Goal: Task Accomplishment & Management: Complete application form

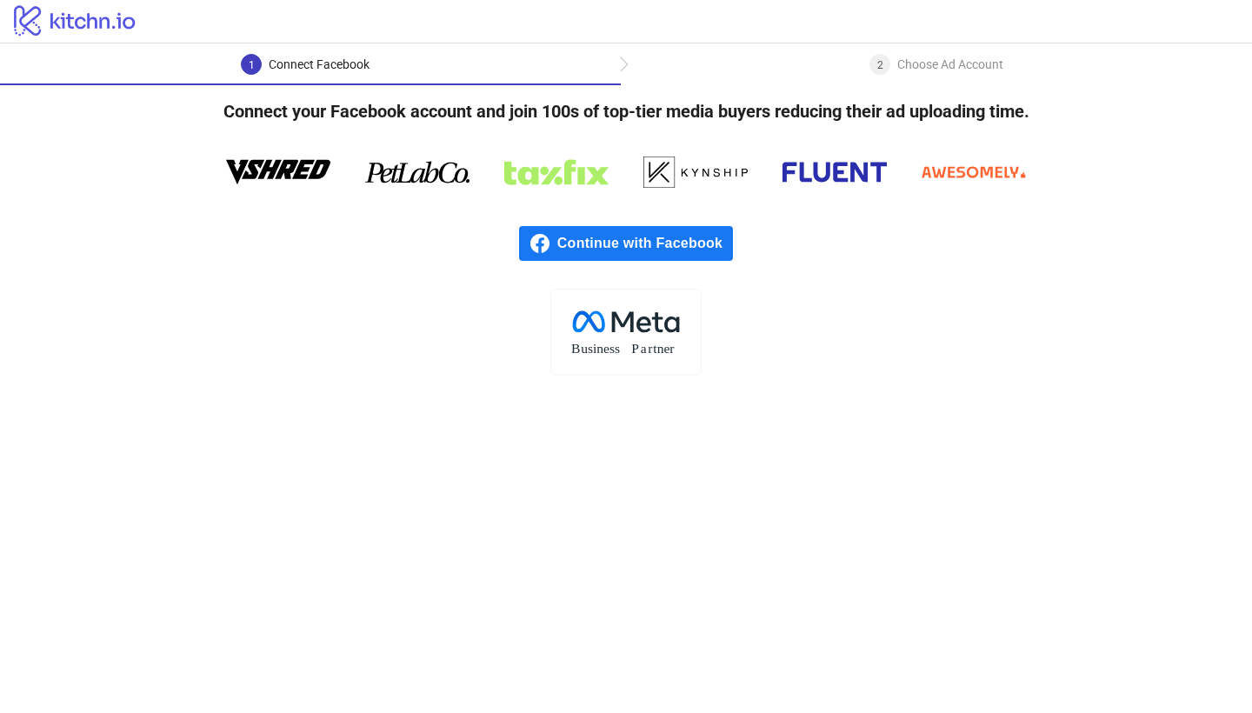
click at [677, 243] on span "Continue with Facebook" at bounding box center [645, 243] width 176 height 35
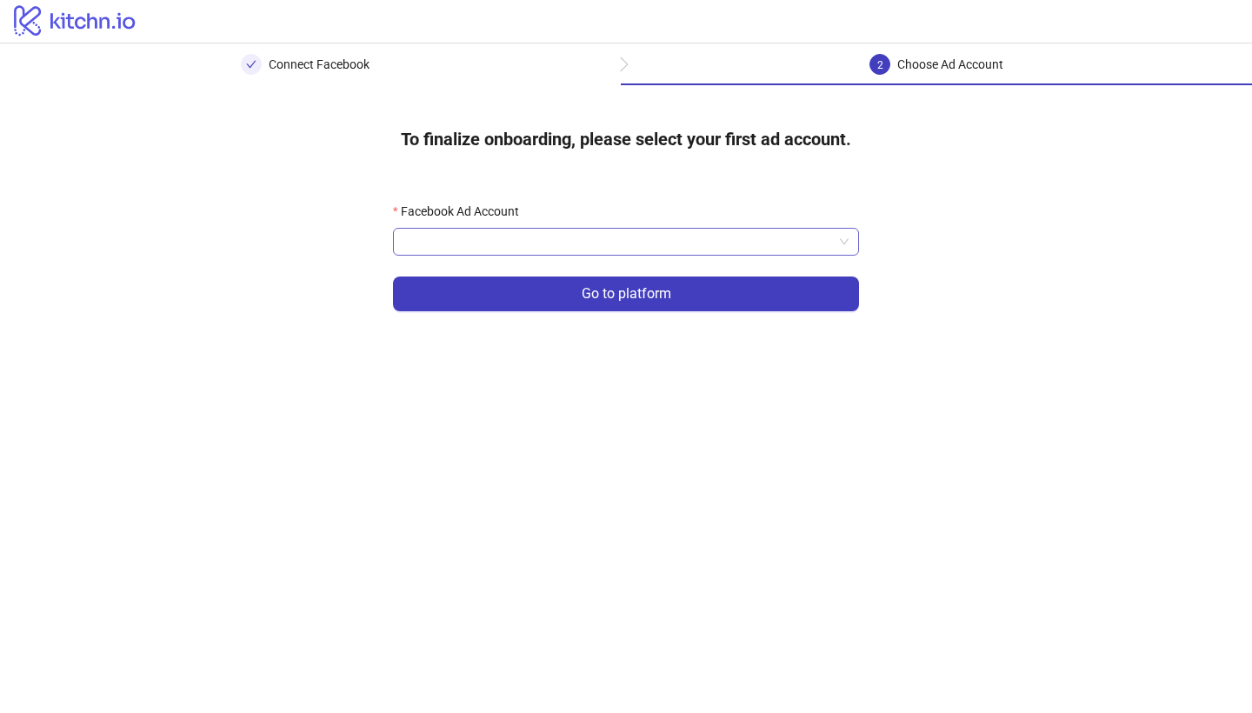
click at [485, 233] on input "Facebook Ad Account" at bounding box center [618, 242] width 430 height 26
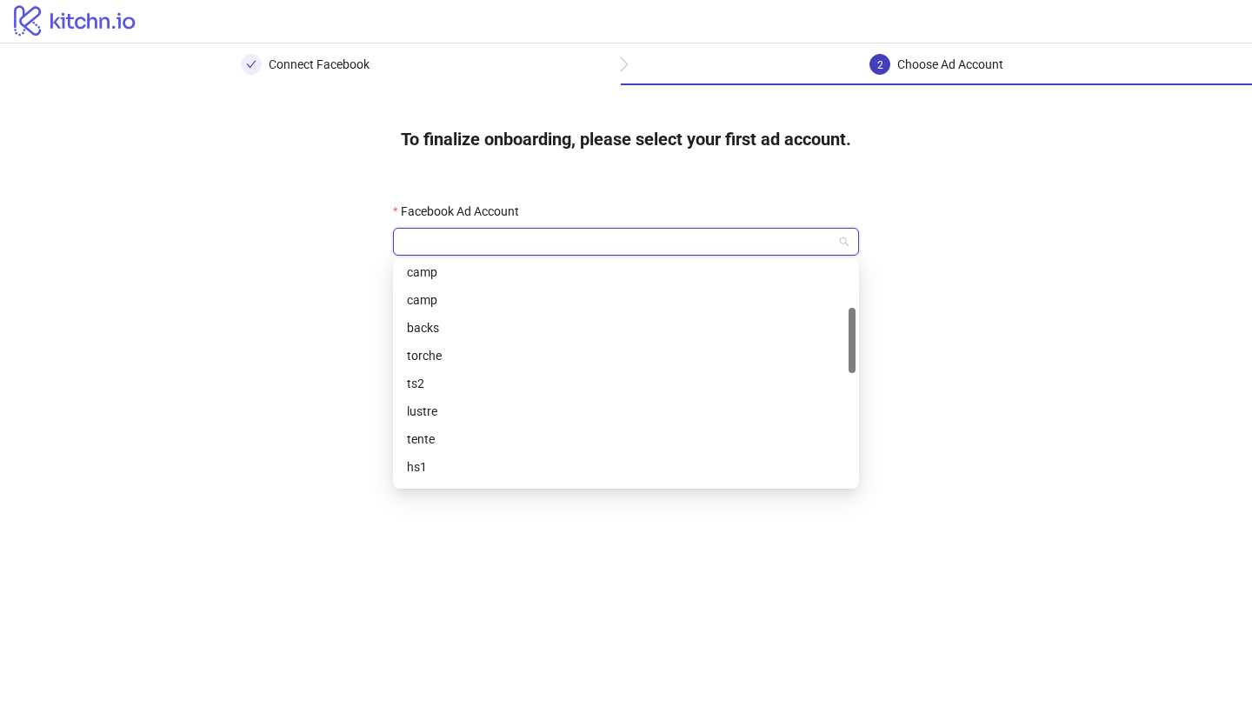
scroll to position [152, 0]
type input "**"
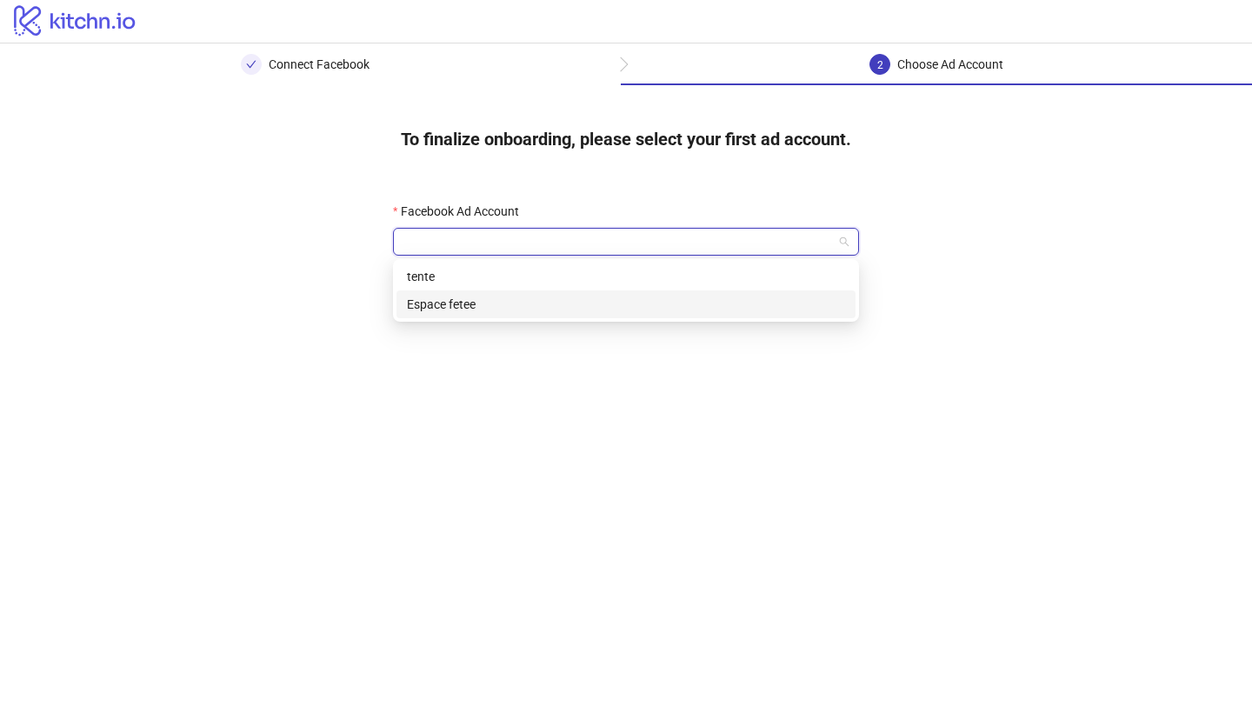
type input "*********"
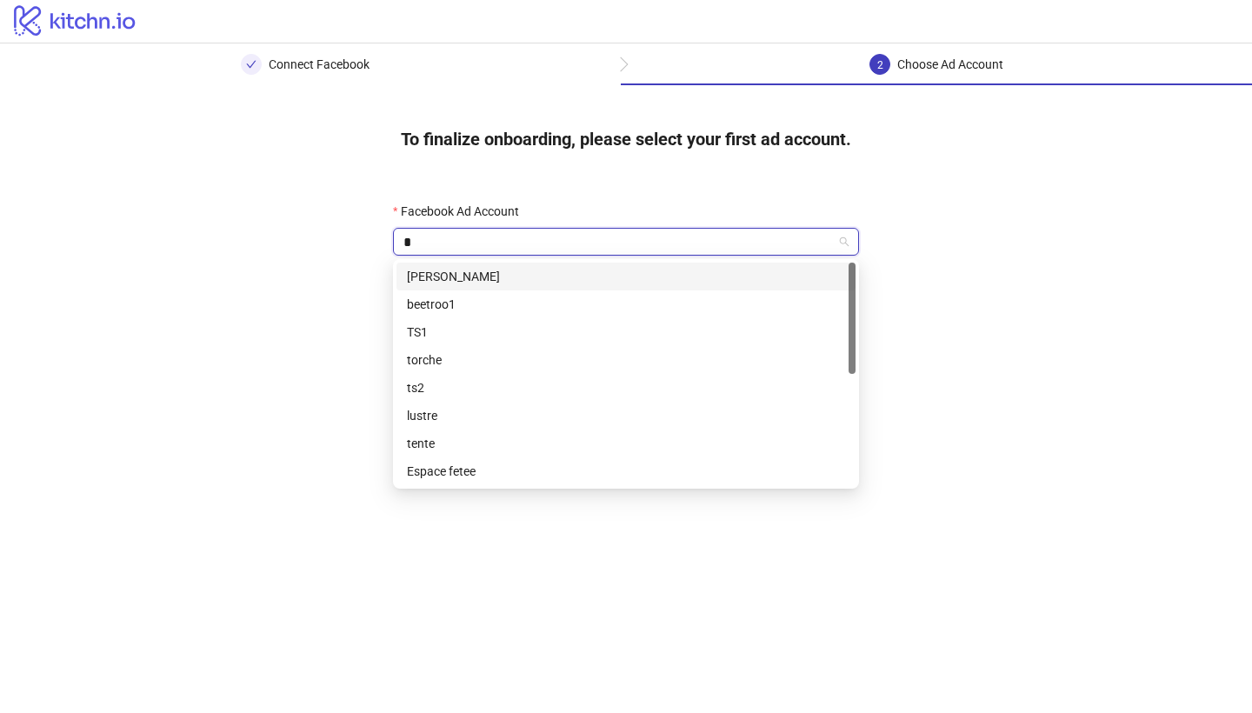
type input "**"
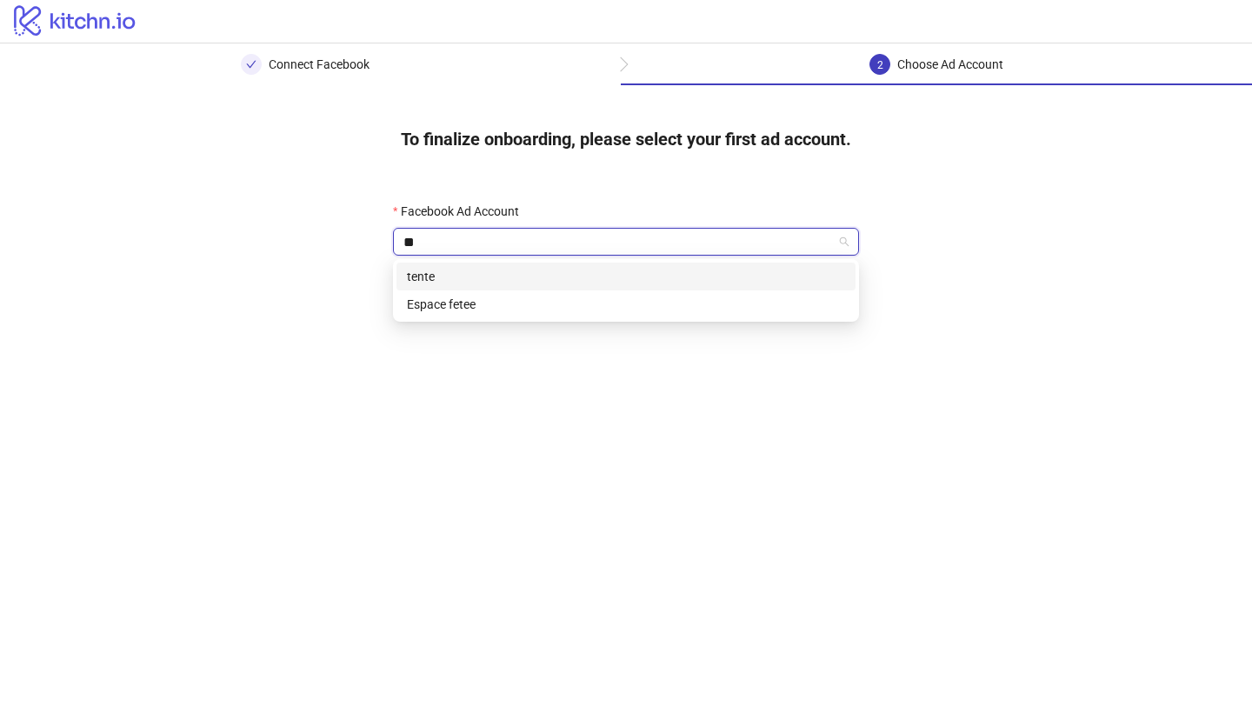
click at [616, 279] on div "tente" at bounding box center [626, 276] width 438 height 19
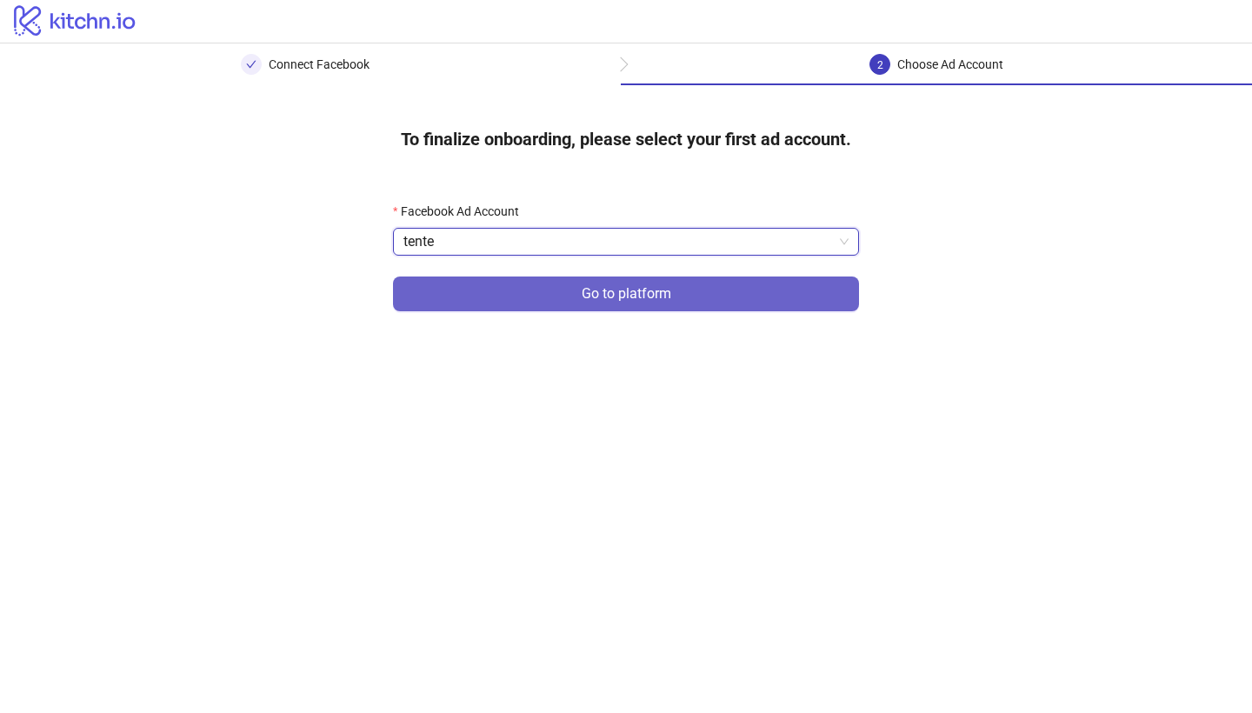
click at [617, 287] on span "Go to platform" at bounding box center [627, 294] width 90 height 16
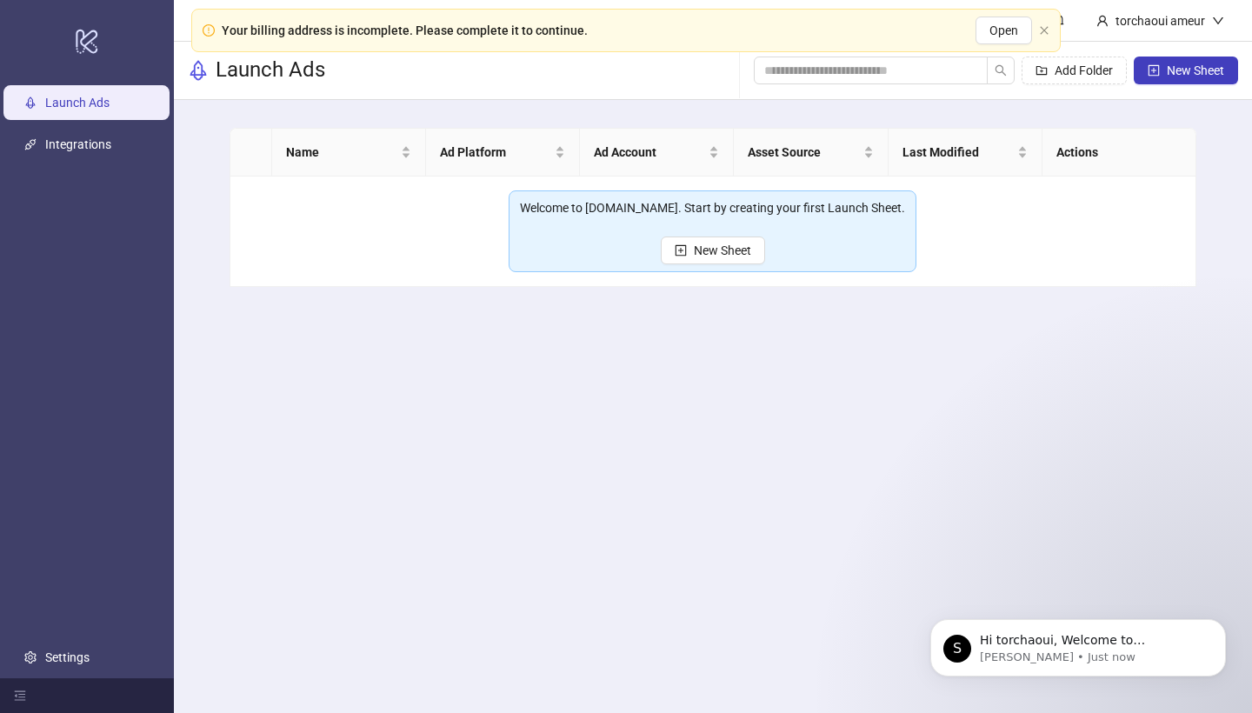
drag, startPoint x: 1002, startPoint y: 31, endPoint x: 1050, endPoint y: 37, distance: 49.1
click at [1050, 37] on div "Your billing address is incomplete. Please complete it to continue. Open" at bounding box center [626, 30] width 870 height 43
click at [1046, 31] on icon "close" at bounding box center [1044, 30] width 8 height 8
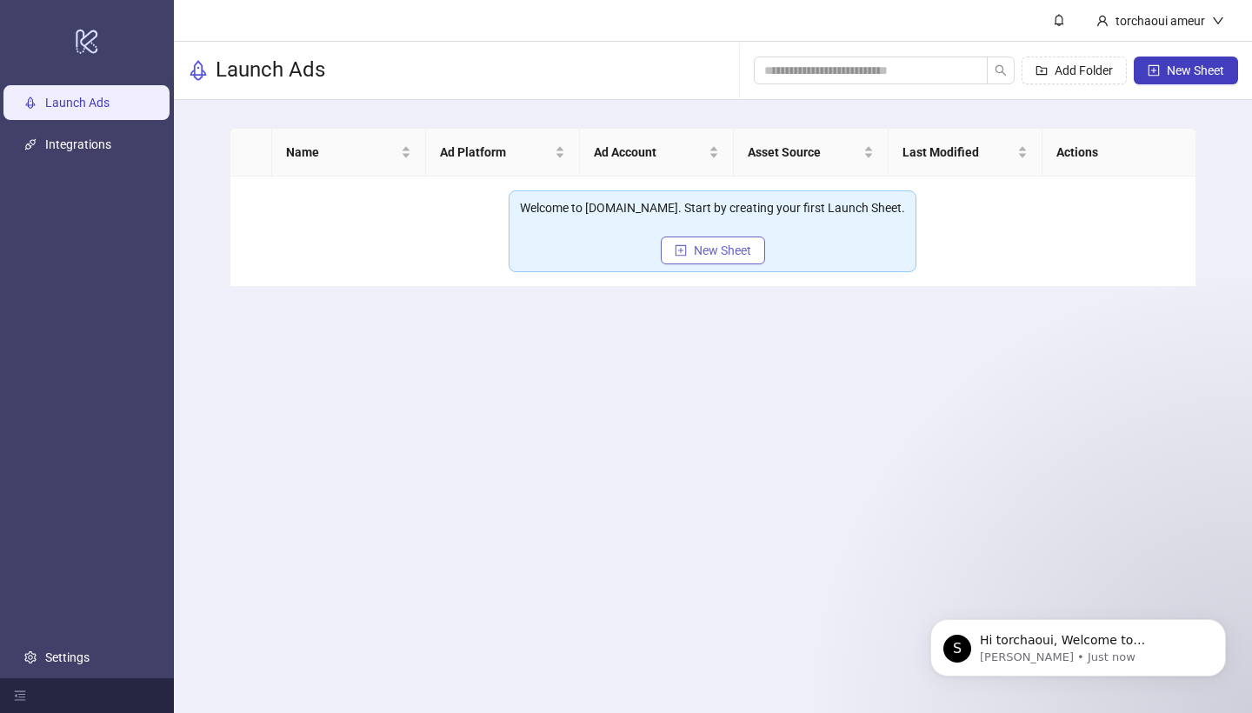
click at [732, 248] on span "New Sheet" at bounding box center [722, 250] width 57 height 14
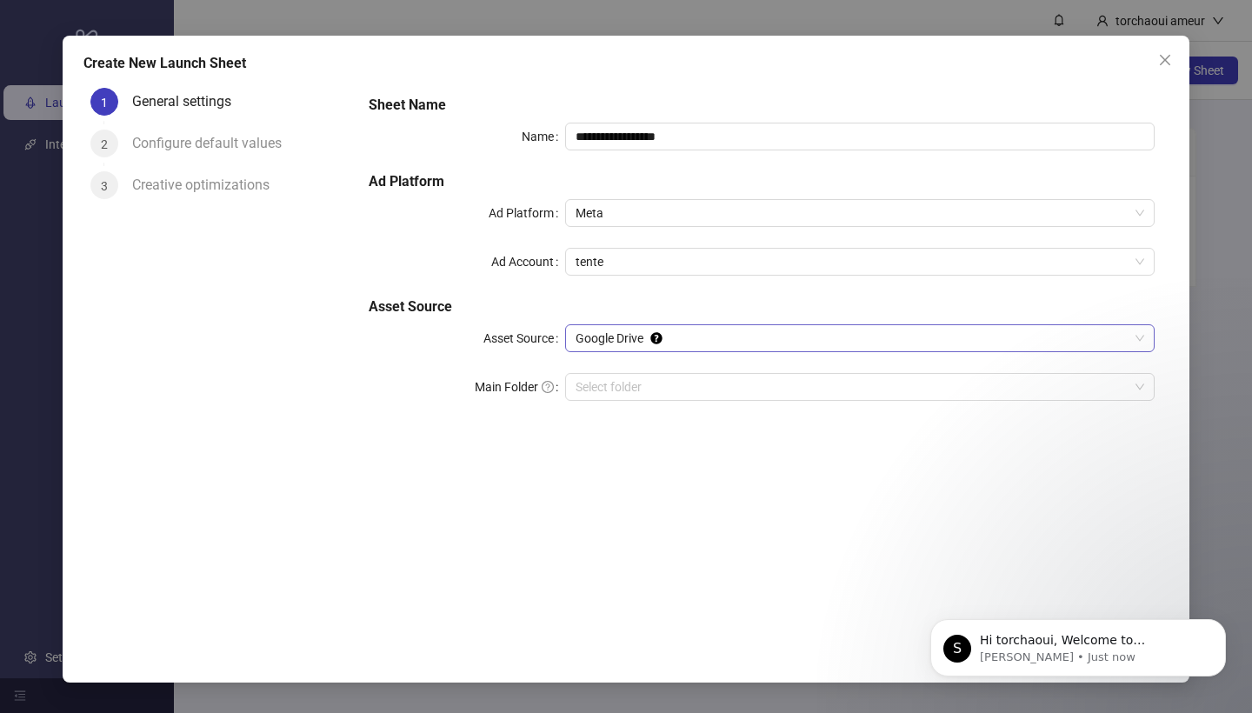
click at [629, 337] on span "Google Drive" at bounding box center [860, 338] width 569 height 26
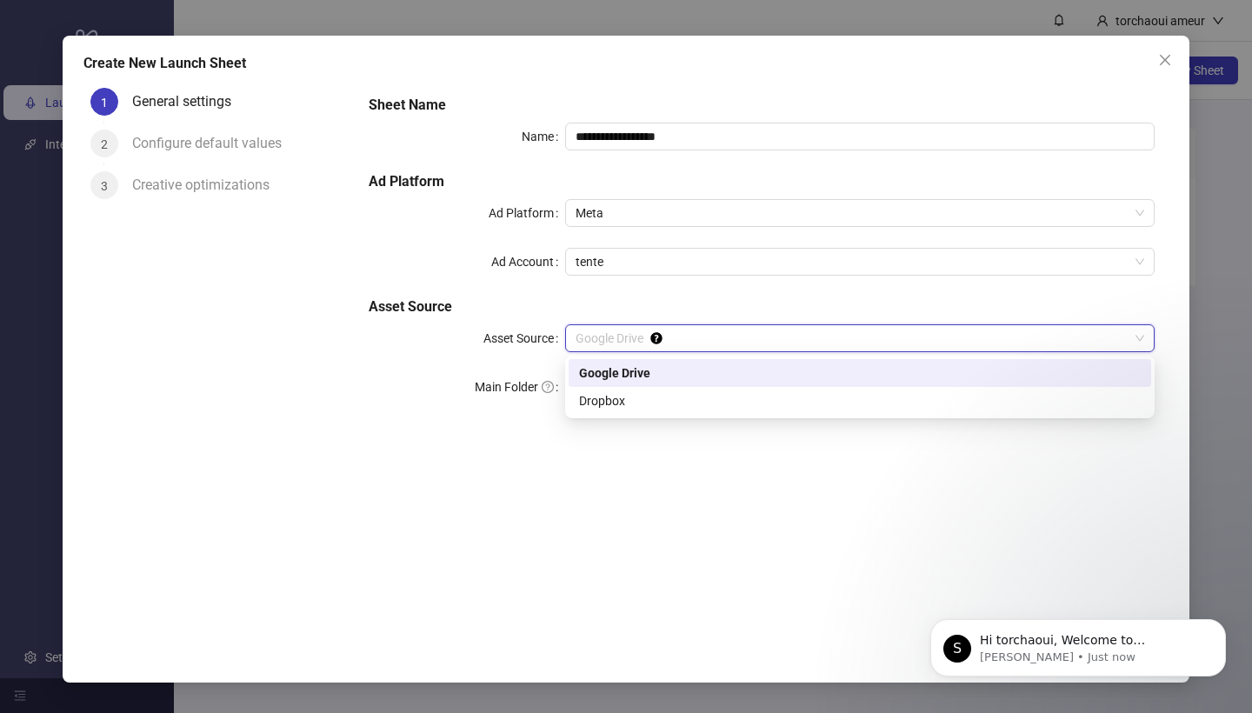
click at [617, 371] on div "Google Drive" at bounding box center [860, 372] width 562 height 19
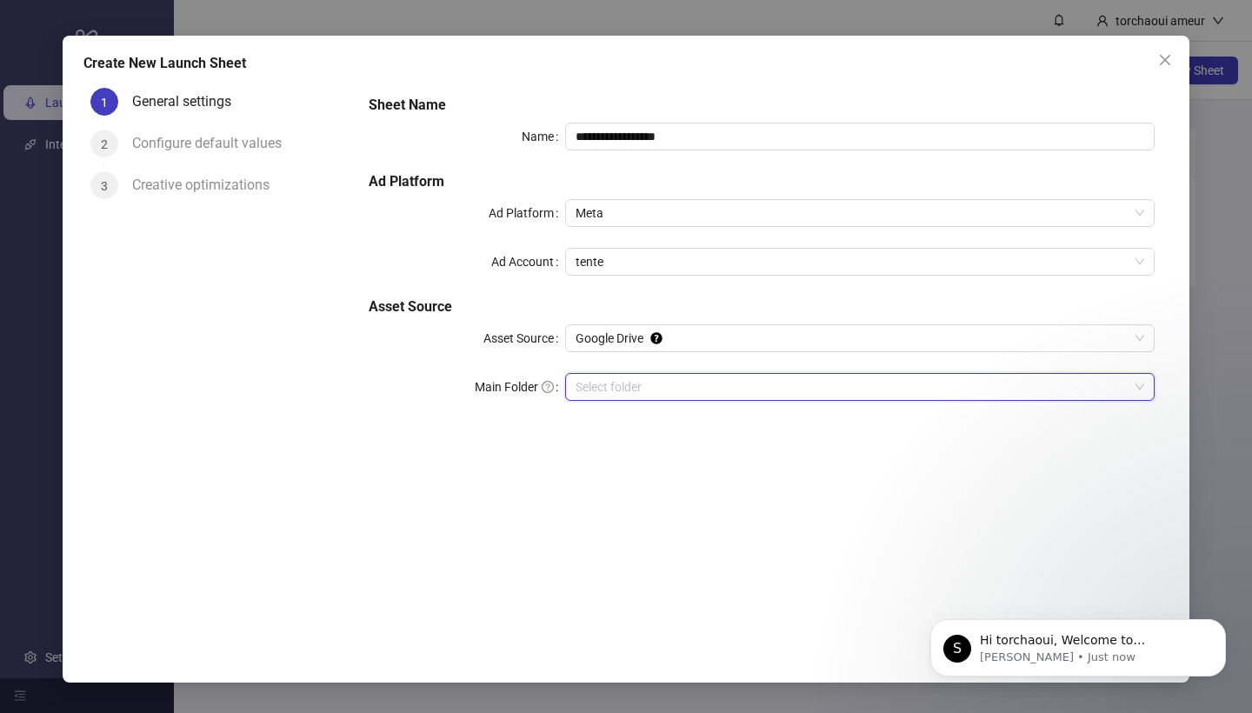
click at [617, 383] on input "Main Folder" at bounding box center [852, 387] width 553 height 26
click at [640, 385] on input "Main Folder" at bounding box center [852, 387] width 553 height 26
click at [782, 387] on input "Main Folder" at bounding box center [852, 387] width 553 height 26
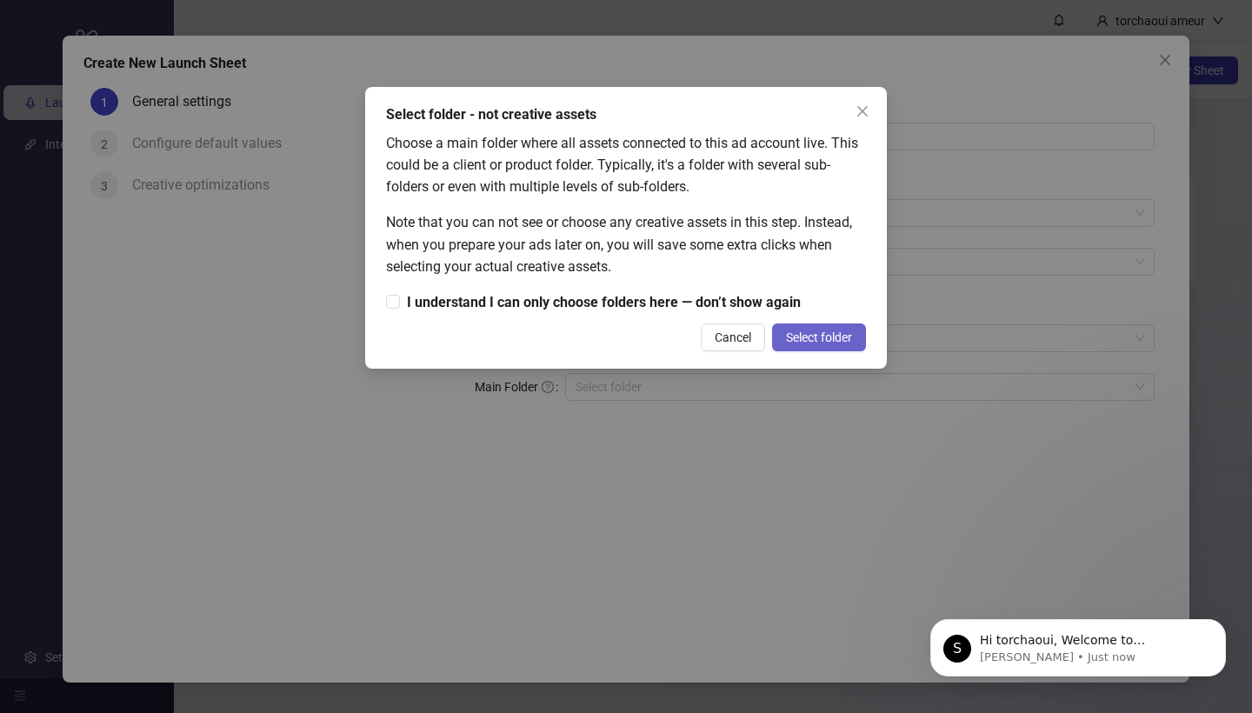
click at [823, 339] on span "Select folder" at bounding box center [819, 337] width 66 height 14
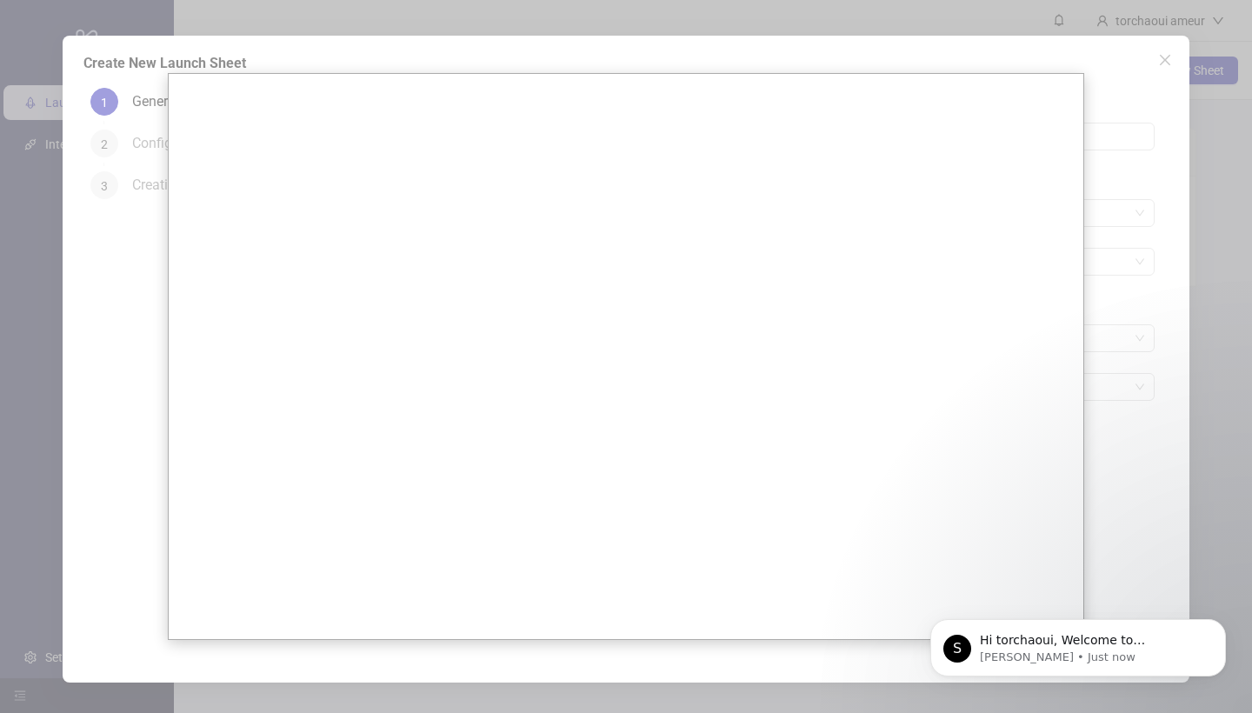
click at [1107, 310] on div at bounding box center [626, 356] width 1252 height 713
click at [1163, 69] on div at bounding box center [626, 356] width 1252 height 713
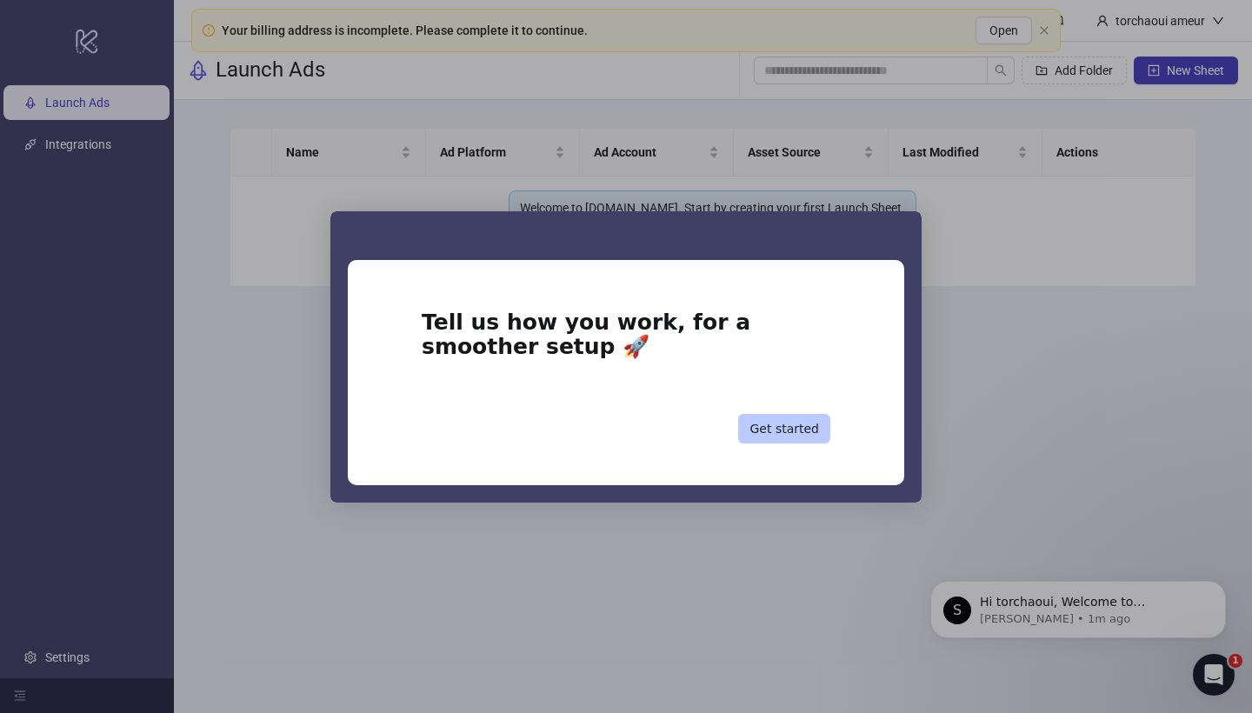
click at [799, 429] on button "Get started" at bounding box center [784, 429] width 92 height 30
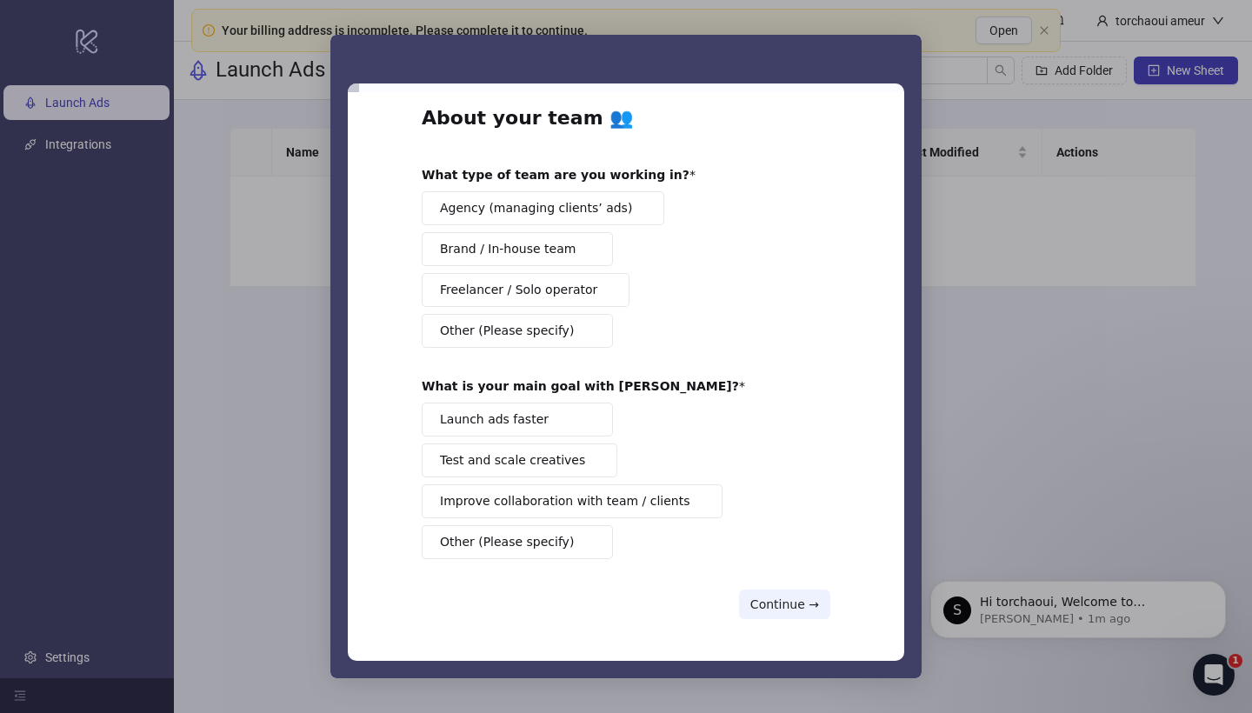
scroll to position [28, 0]
click at [494, 422] on span "Launch ads faster" at bounding box center [494, 420] width 109 height 18
click at [768, 606] on button "Continue →" at bounding box center [784, 605] width 91 height 30
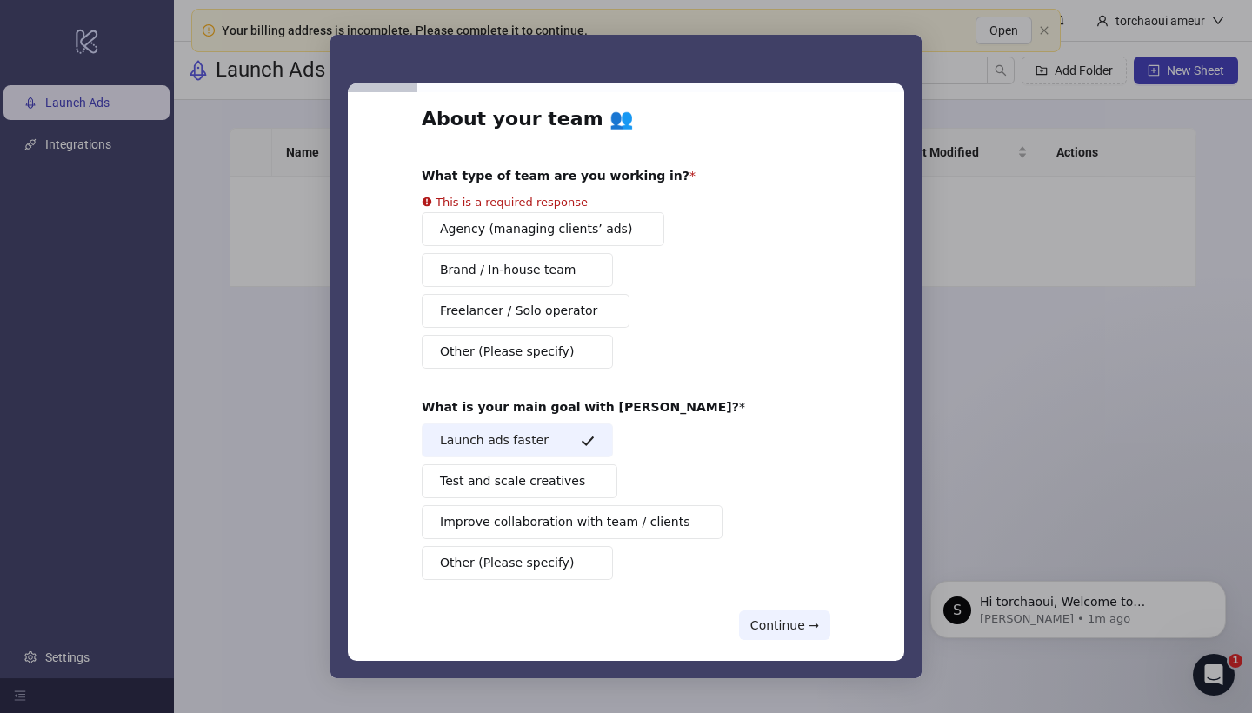
click at [498, 271] on div "Agency (managing clients’ ads) Brand / In-house team Freelancer / Solo operator…" at bounding box center [626, 290] width 409 height 157
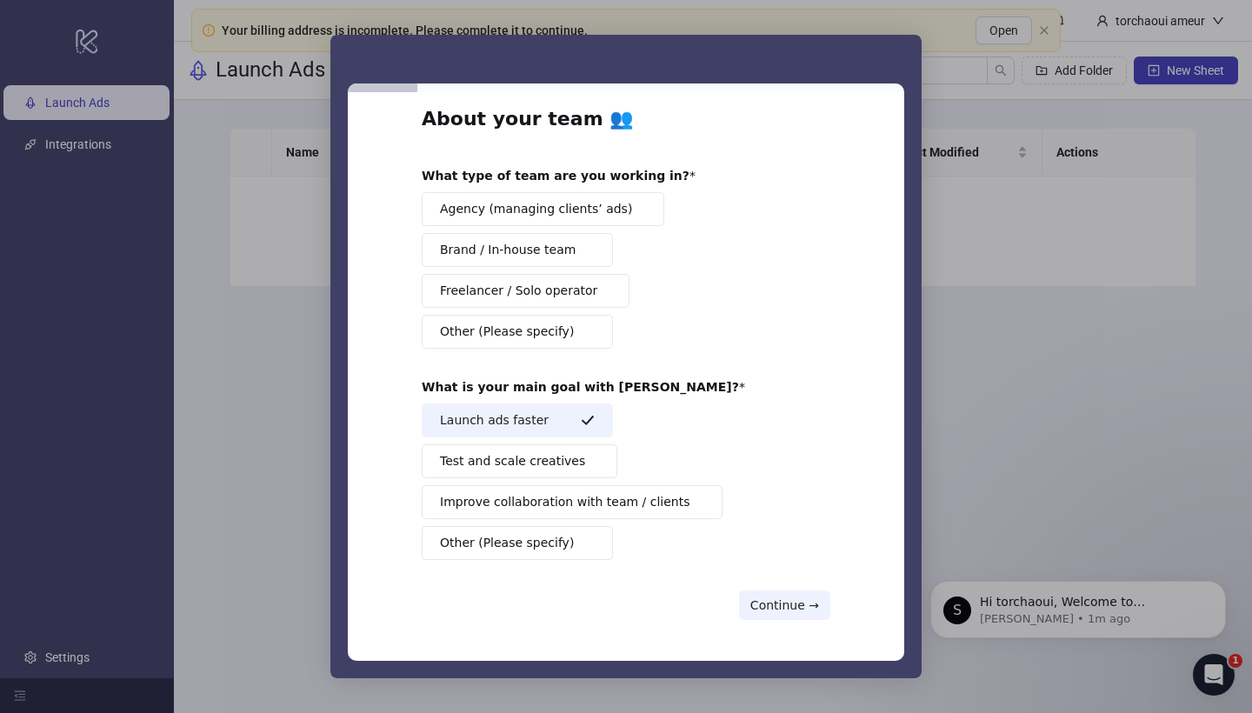
click at [533, 237] on button "Brand / In-house team" at bounding box center [517, 250] width 191 height 34
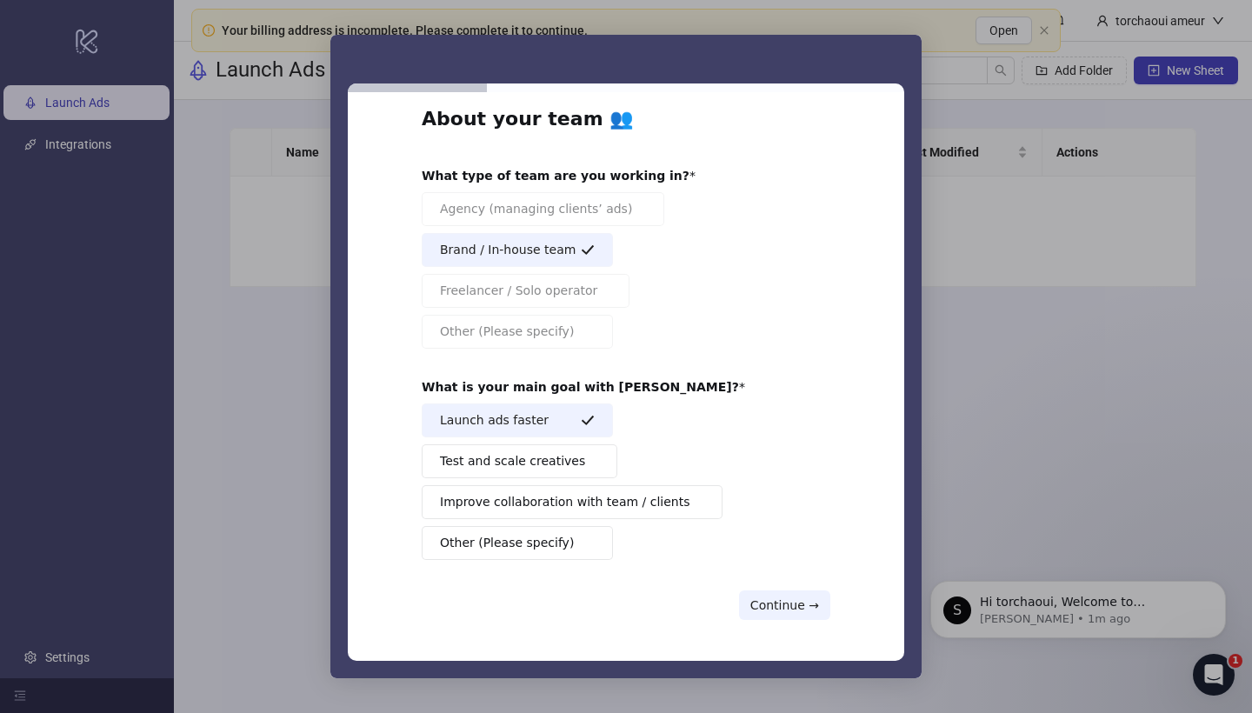
click at [786, 625] on div "About your team 👥 What type of team are you working in? Agency (managing client…" at bounding box center [626, 376] width 557 height 569
click at [786, 614] on button "Continue →" at bounding box center [784, 605] width 91 height 30
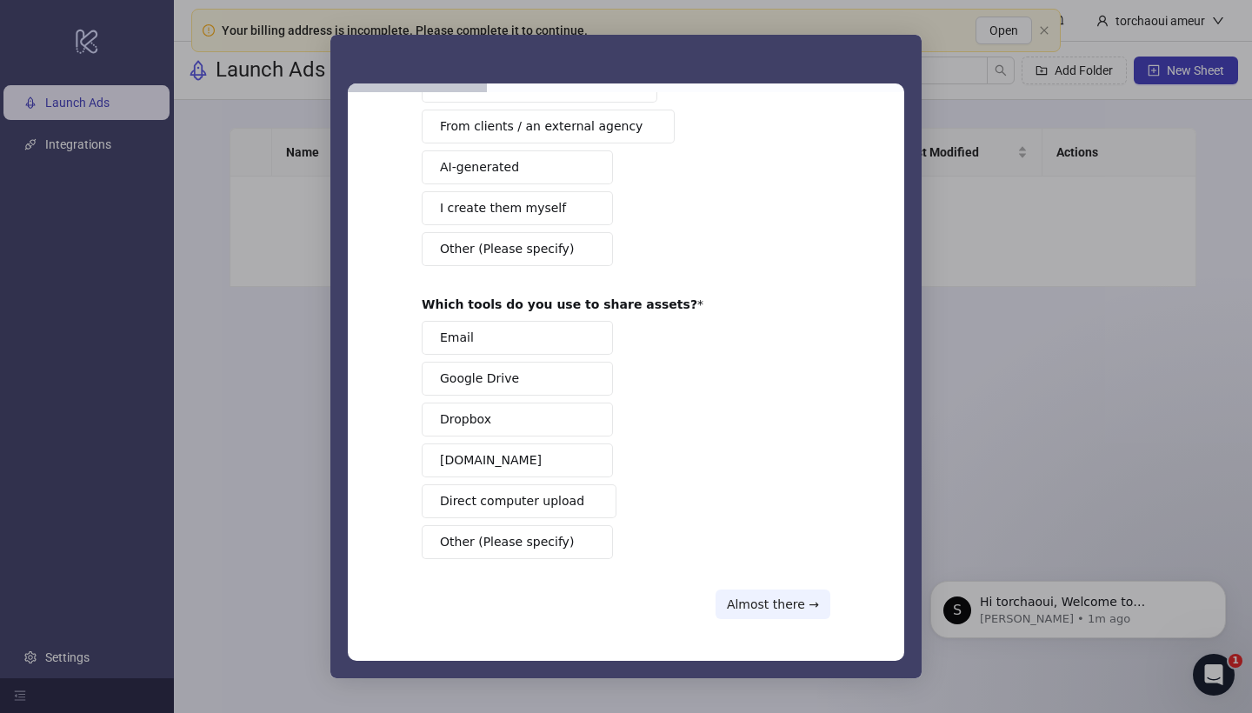
scroll to position [150, 0]
click at [503, 213] on span "I create them myself" at bounding box center [503, 209] width 126 height 18
click at [496, 376] on span "Google Drive" at bounding box center [479, 379] width 79 height 18
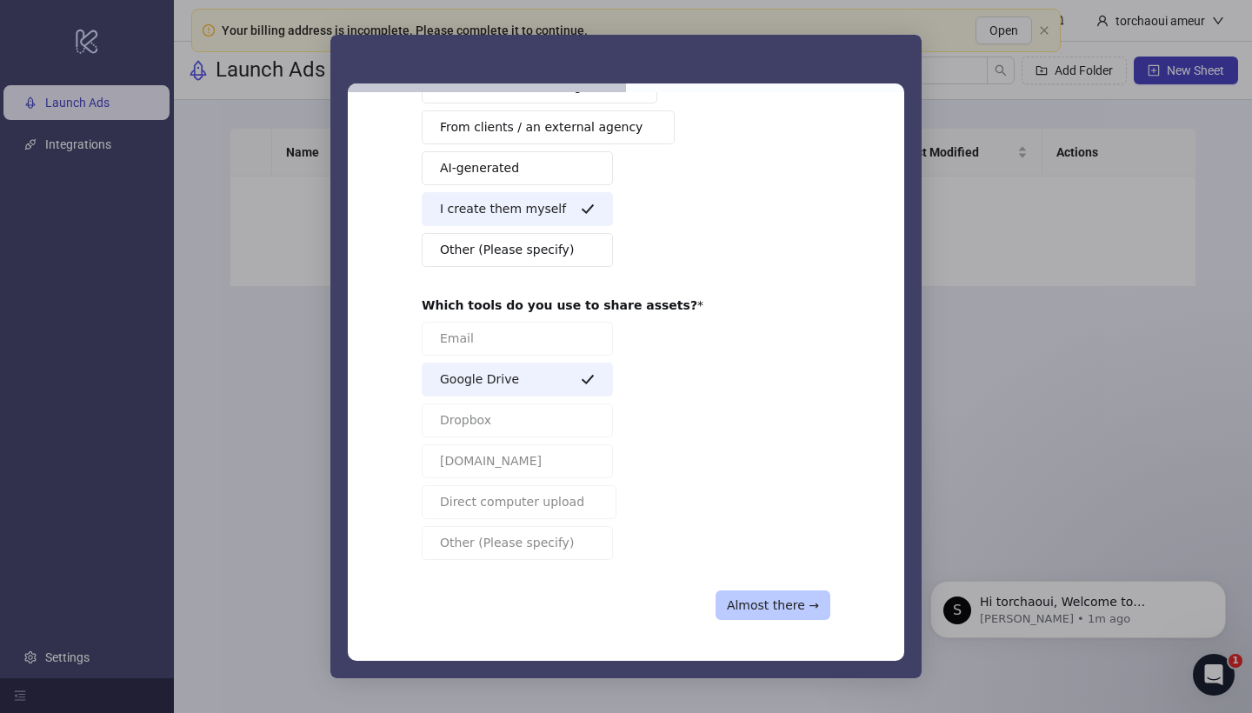
click at [774, 608] on button "Almost there →" at bounding box center [773, 605] width 115 height 30
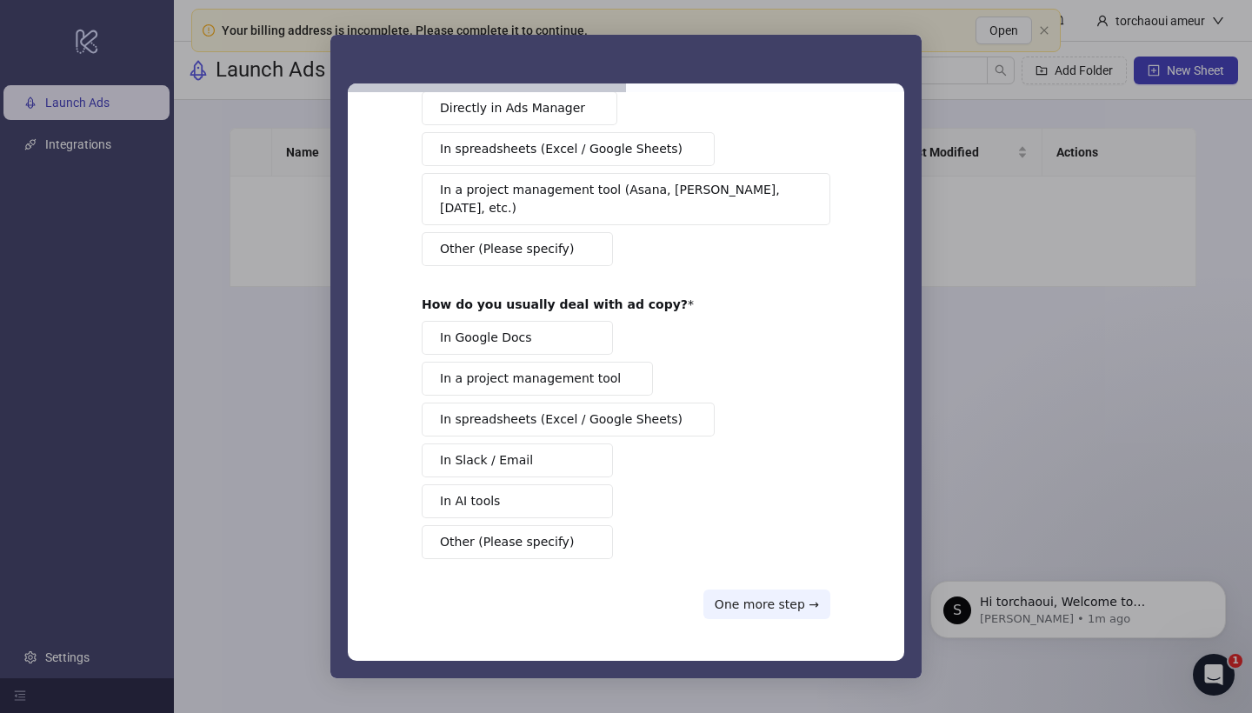
scroll to position [0, 0]
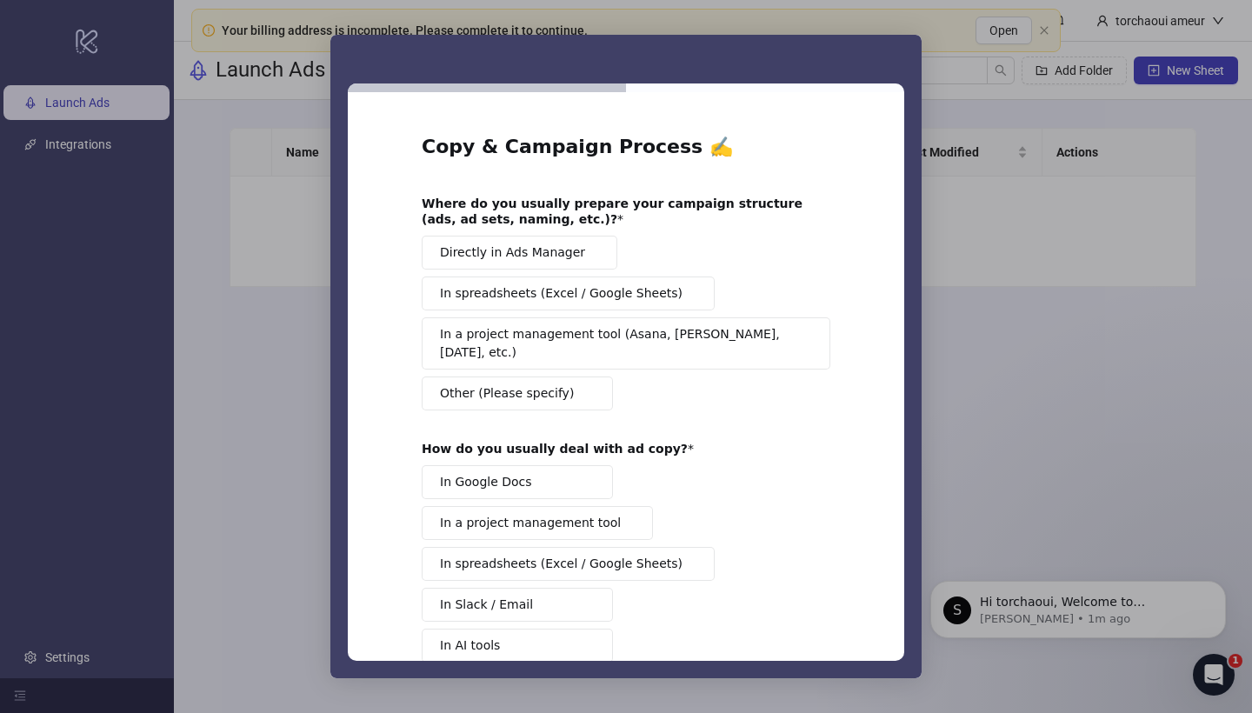
click at [543, 263] on button "Directly in Ads Manager" at bounding box center [520, 253] width 196 height 34
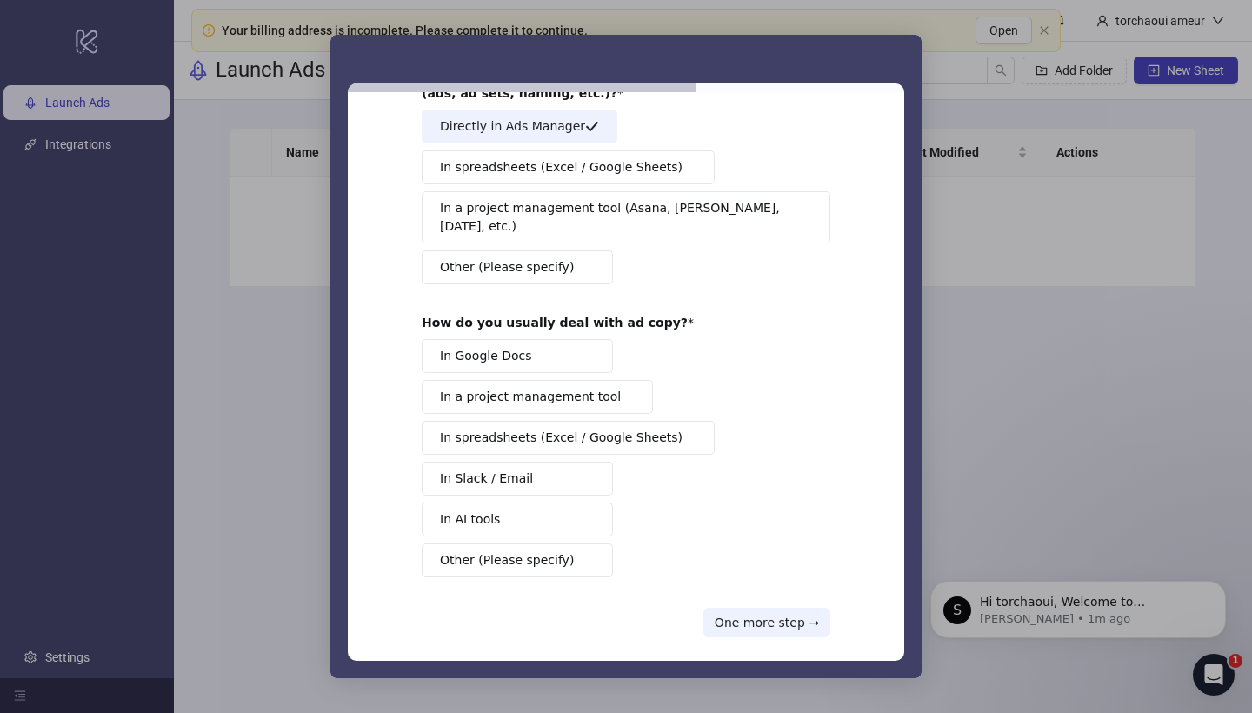
scroll to position [125, 0]
click at [510, 348] on span "In Google Docs" at bounding box center [486, 357] width 92 height 18
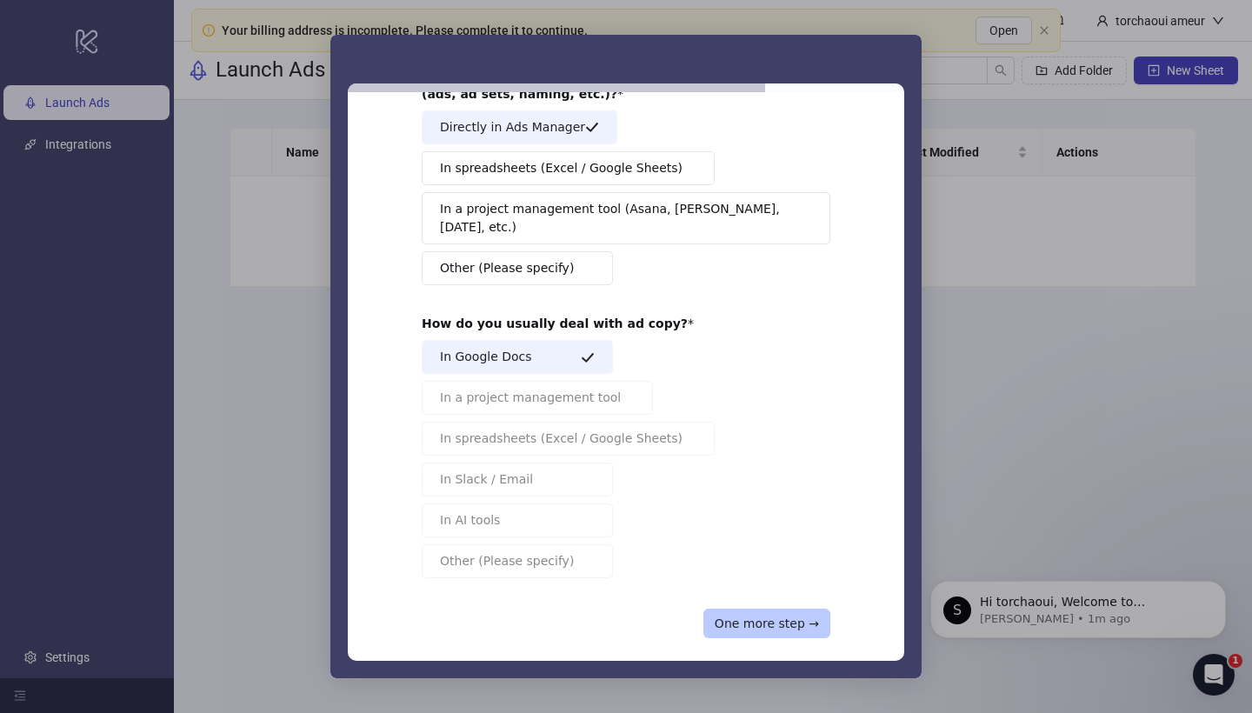
click at [777, 609] on button "One more step →" at bounding box center [767, 624] width 127 height 30
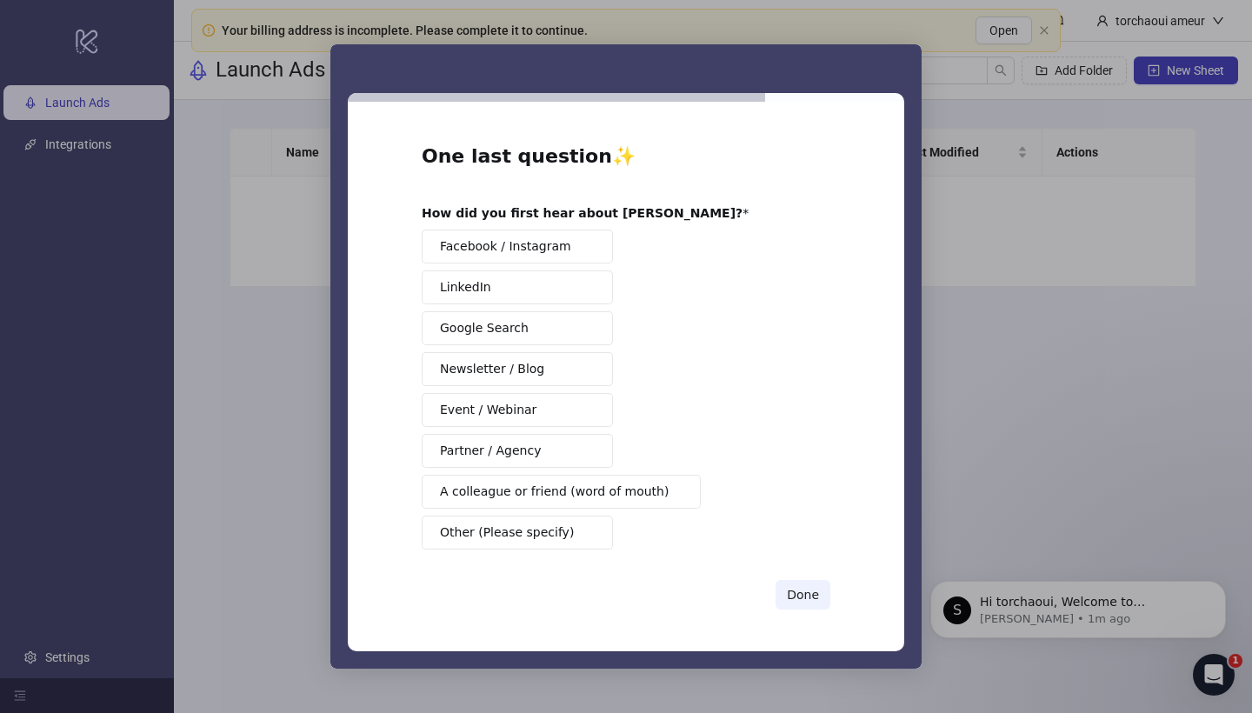
scroll to position [0, 0]
click at [557, 254] on span "Facebook / Instagram" at bounding box center [505, 246] width 131 height 18
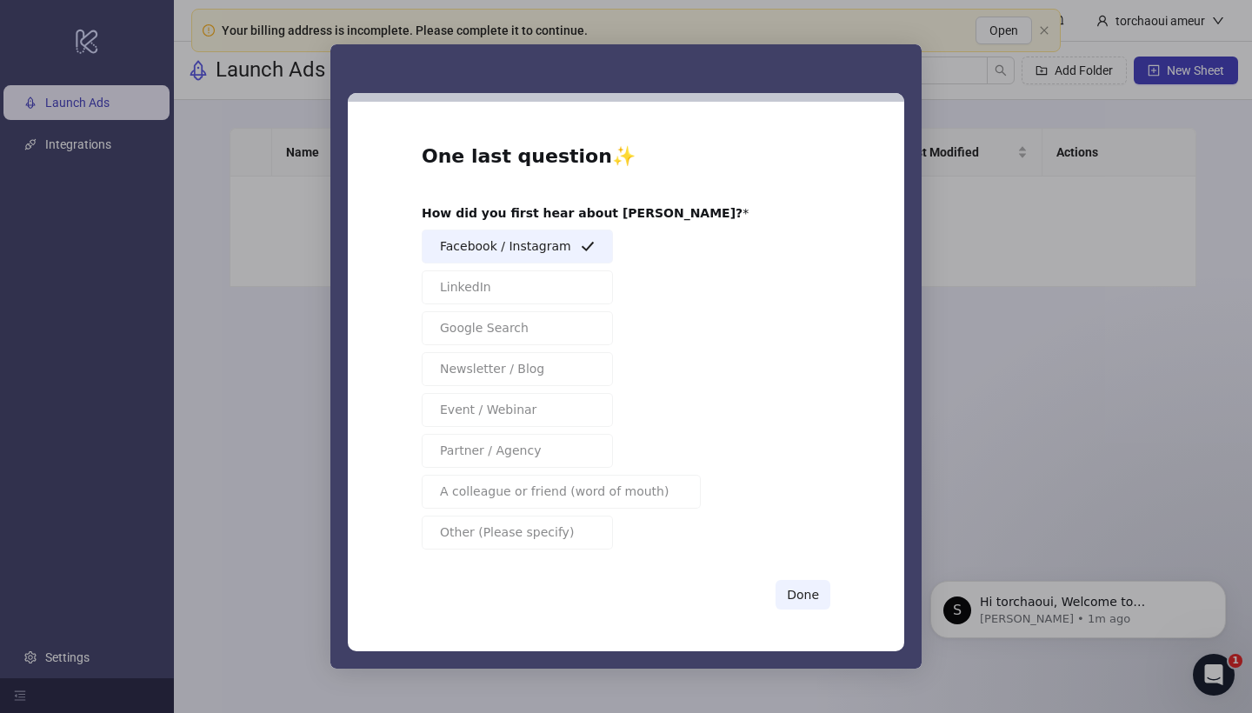
click at [814, 574] on div "One last question ✨ How did you first hear about Kitchn? Facebook / Instagram L…" at bounding box center [626, 376] width 409 height 466
click at [813, 593] on button "Done" at bounding box center [803, 595] width 55 height 30
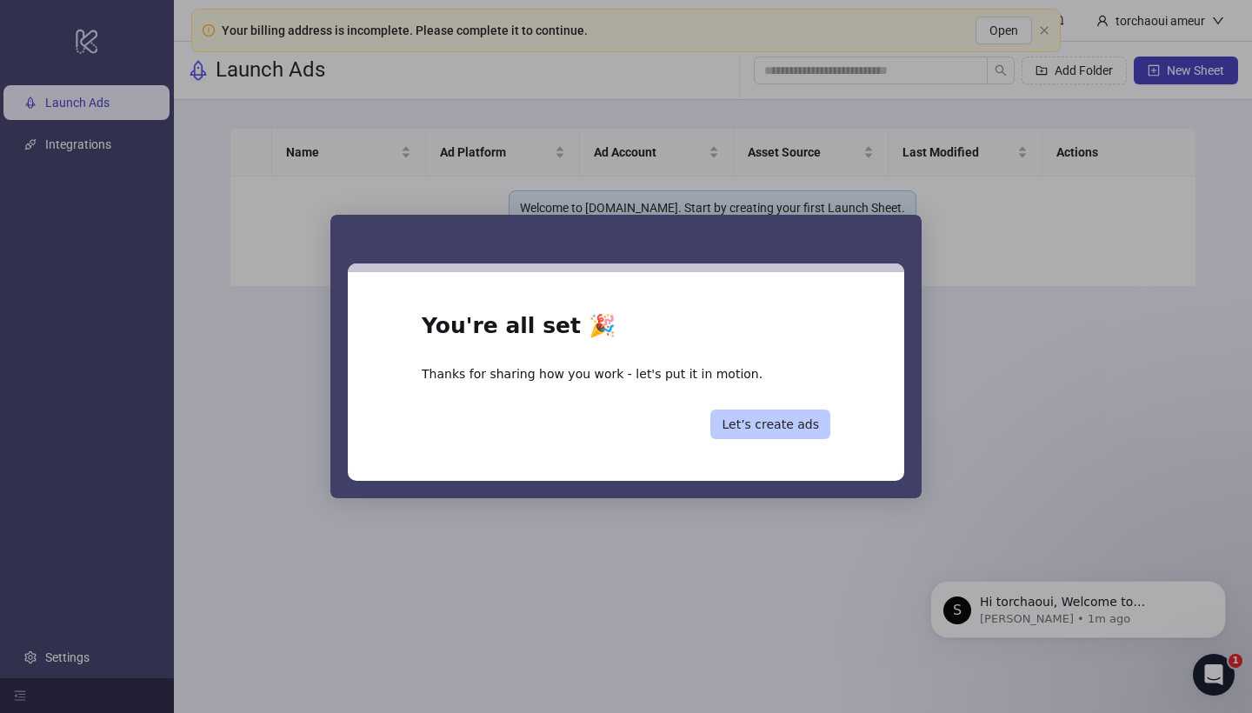
click at [779, 426] on button "Let’s create ads" at bounding box center [770, 425] width 120 height 30
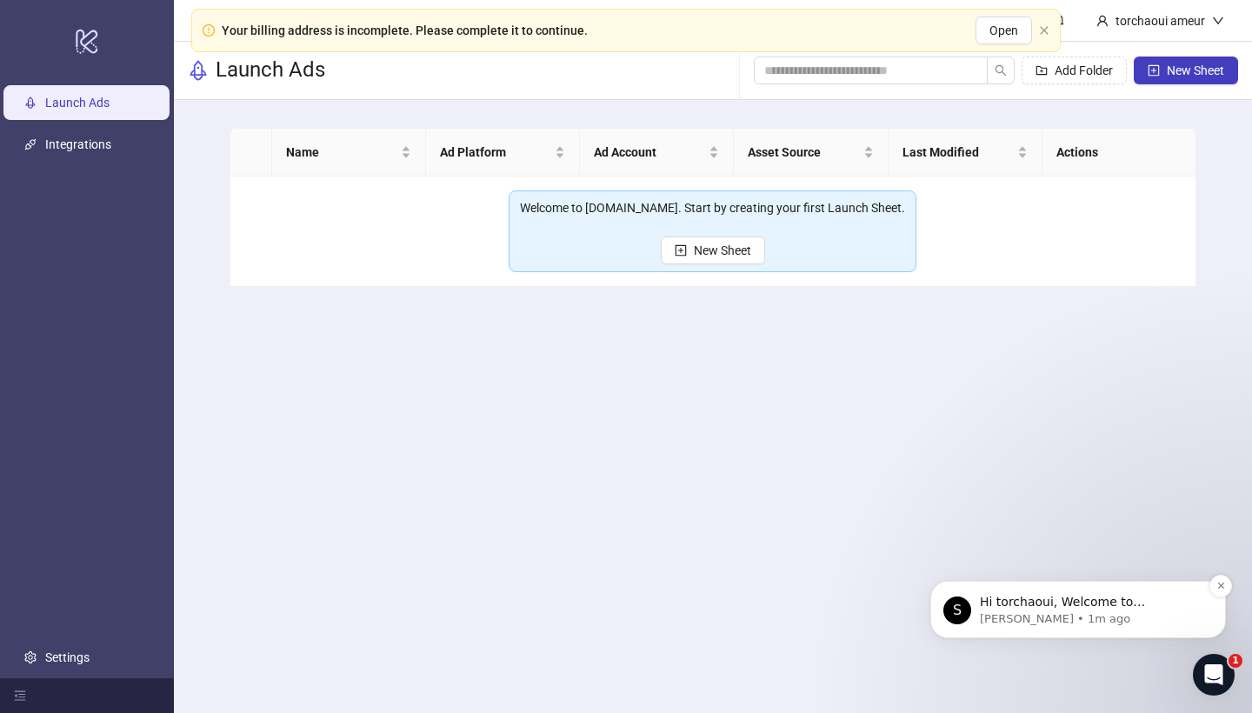
click at [1059, 622] on p "Simon • 1m ago" at bounding box center [1092, 619] width 224 height 16
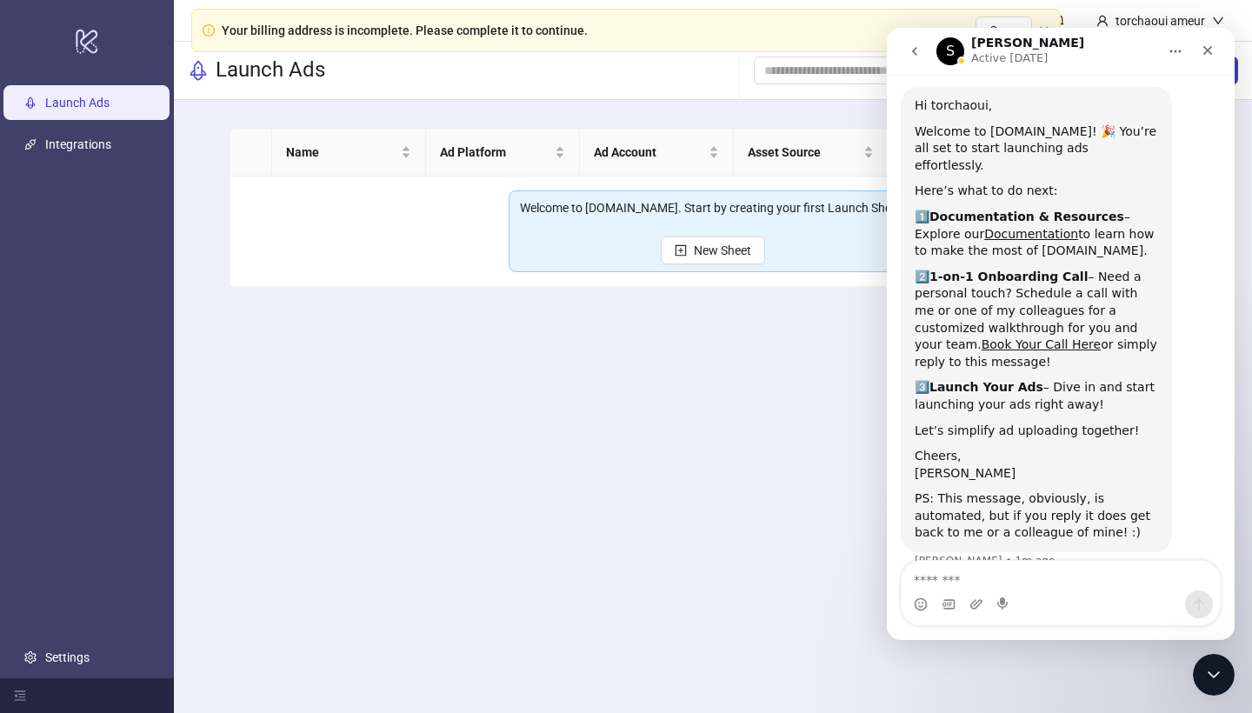
scroll to position [30, 0]
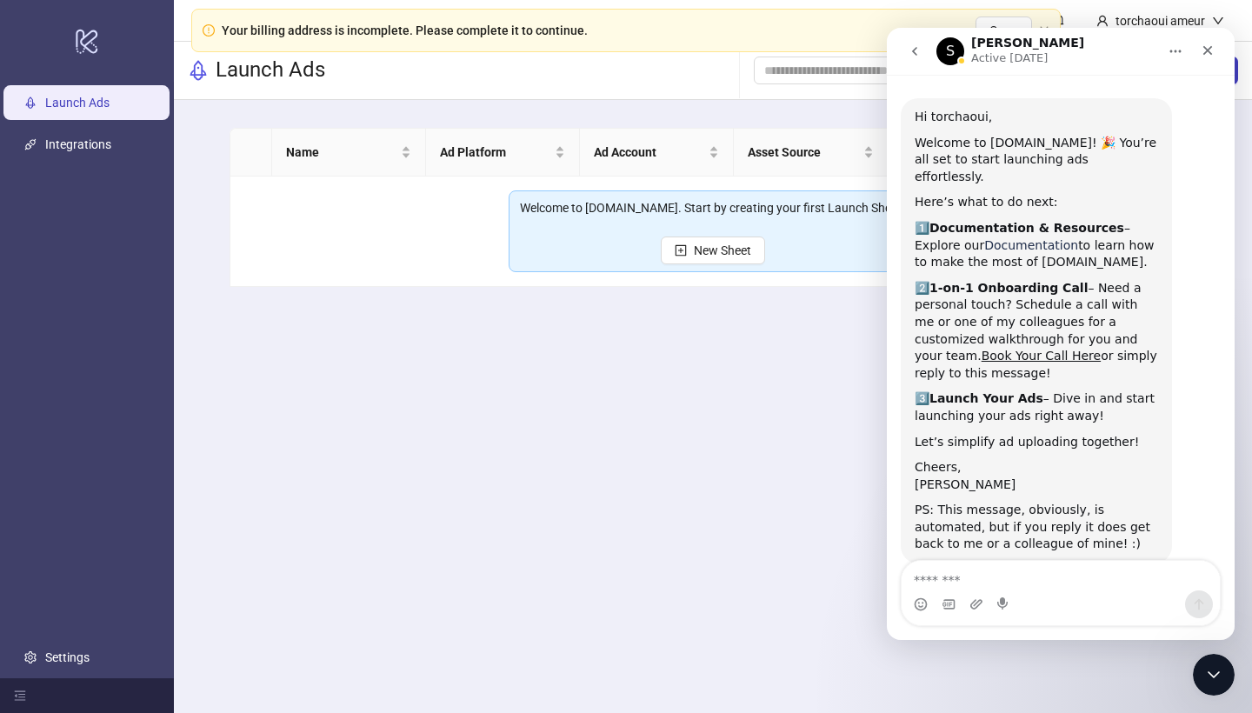
click at [984, 238] on link "Documentation" at bounding box center [1031, 245] width 94 height 14
